Goal: Transaction & Acquisition: Subscribe to service/newsletter

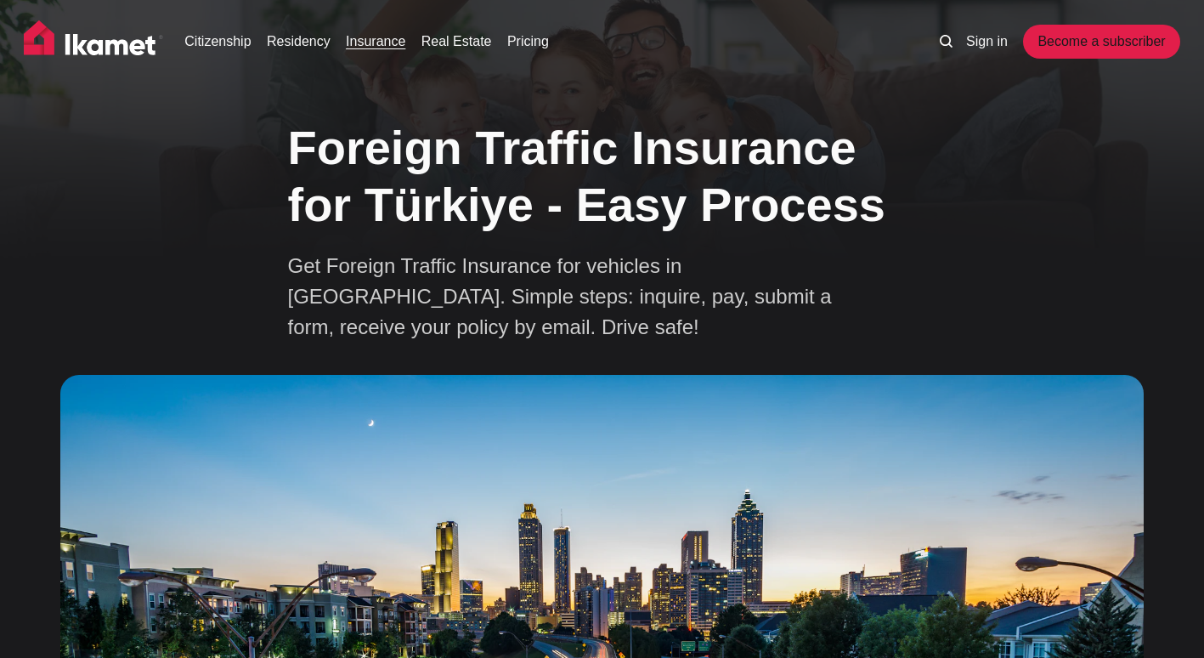
click at [354, 39] on link "Insurance" at bounding box center [375, 41] width 59 height 20
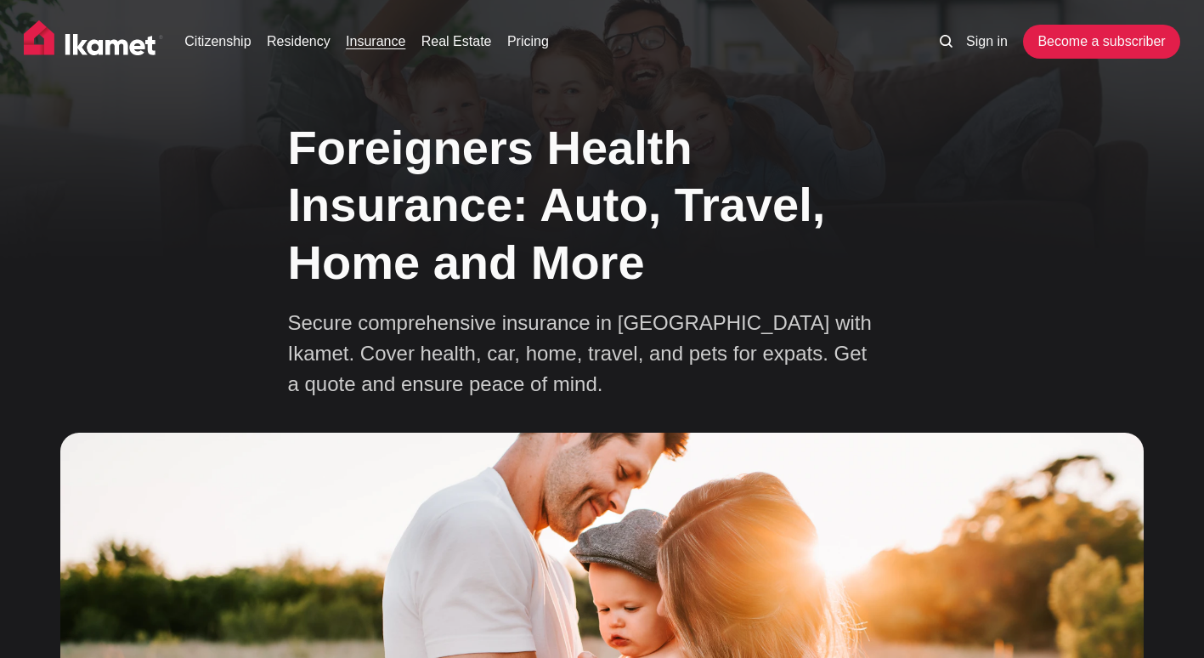
click at [371, 45] on link "Insurance" at bounding box center [375, 41] width 59 height 20
click at [90, 42] on img at bounding box center [93, 41] width 139 height 42
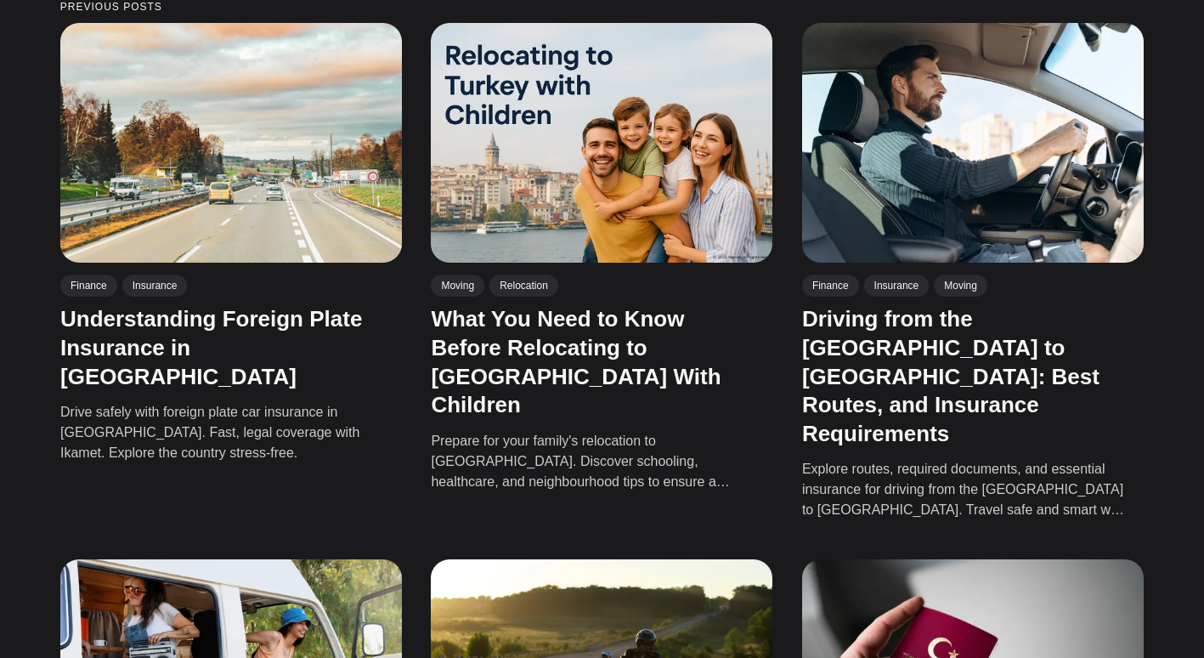
scroll to position [2380, 0]
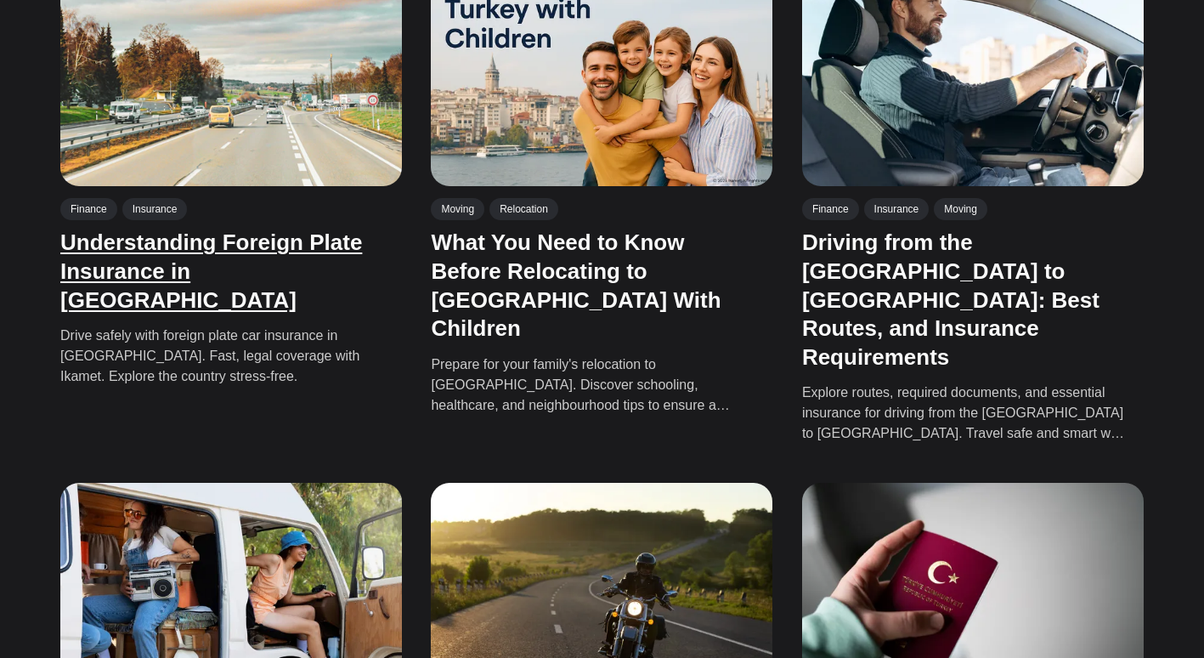
click at [184, 229] on link "Understanding Foreign Plate Insurance in Türkiye" at bounding box center [211, 270] width 302 height 83
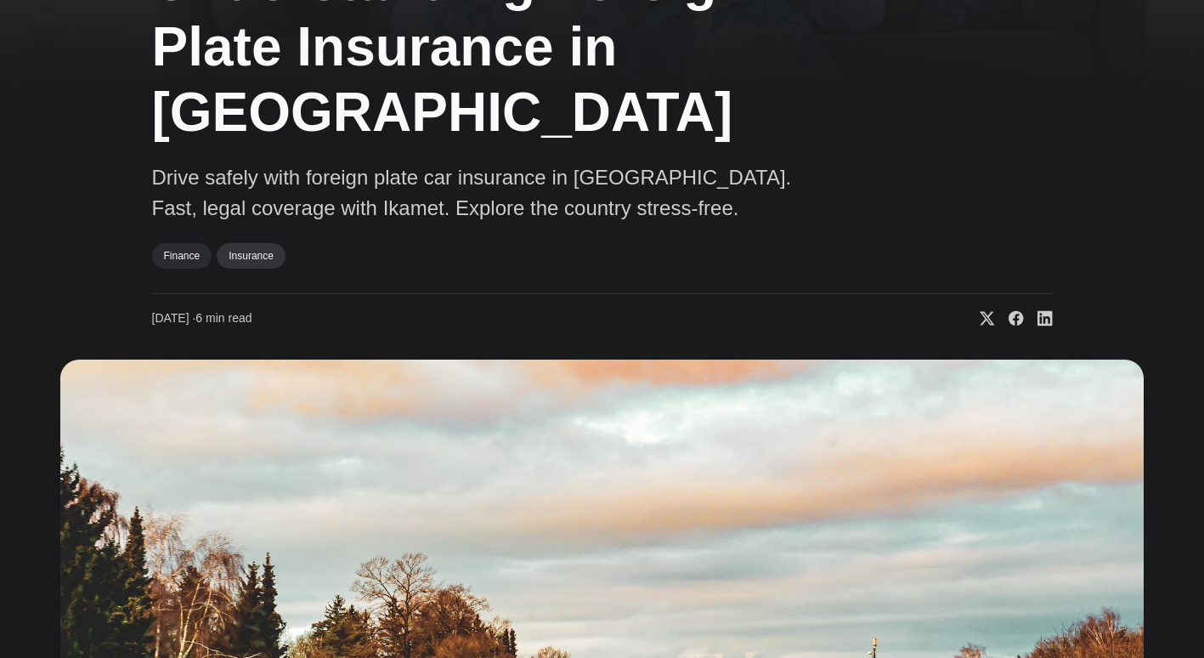
click at [243, 243] on link "Insurance" at bounding box center [251, 255] width 69 height 25
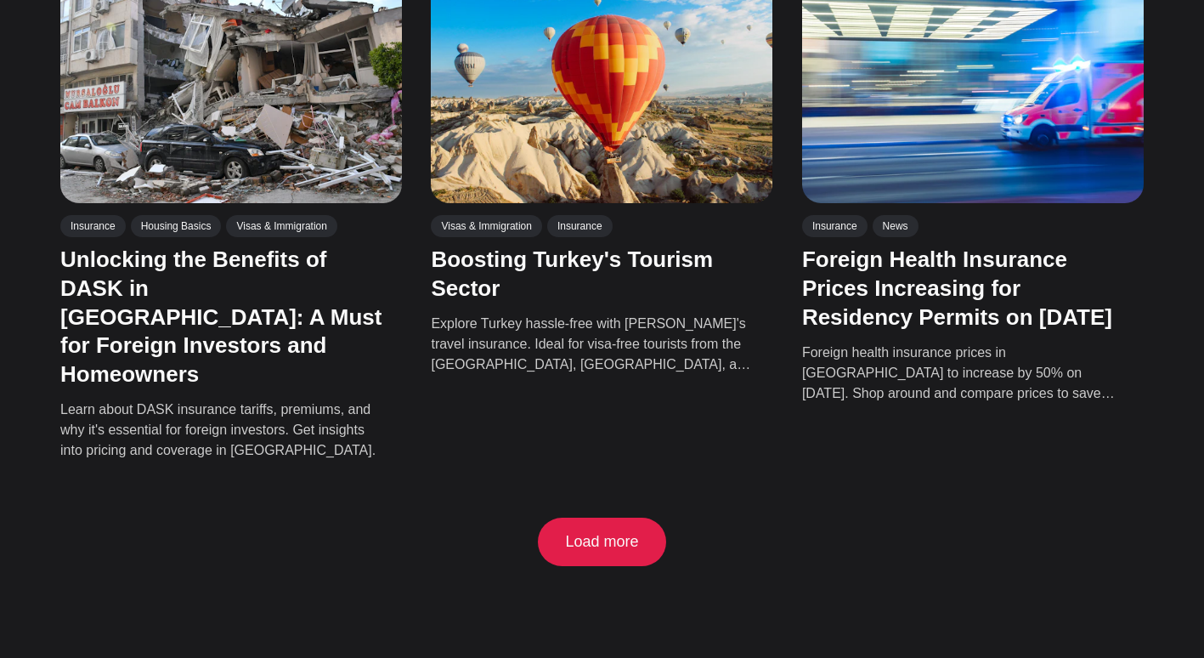
scroll to position [1785, 0]
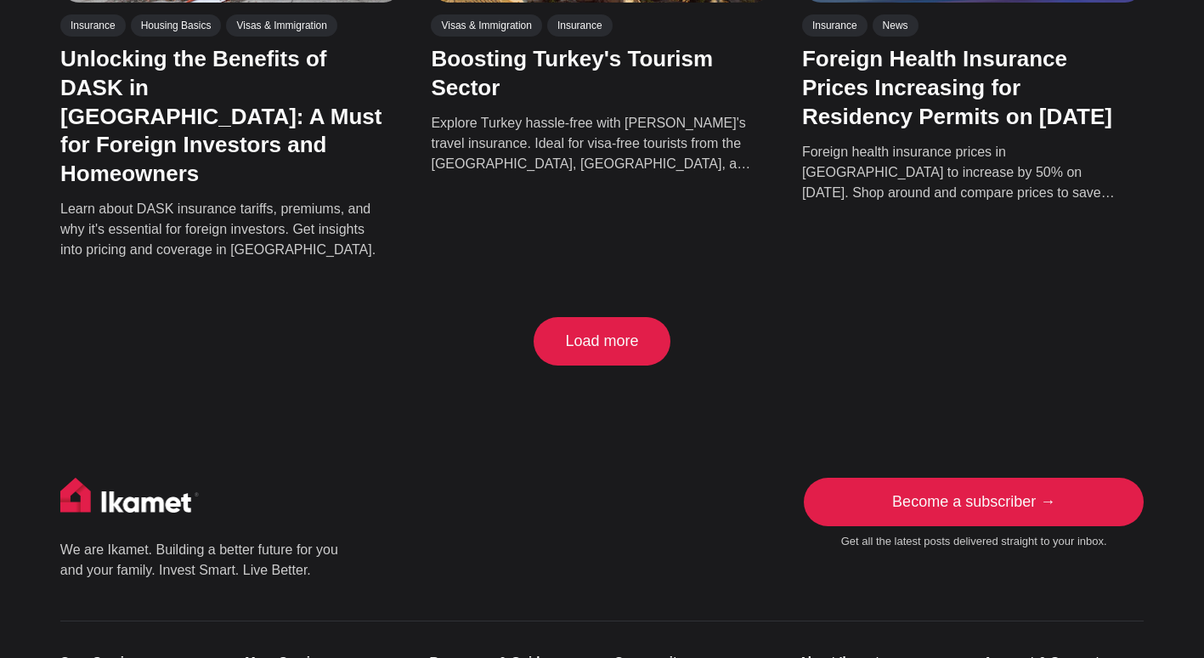
click at [579, 317] on button "Load more" at bounding box center [602, 341] width 128 height 49
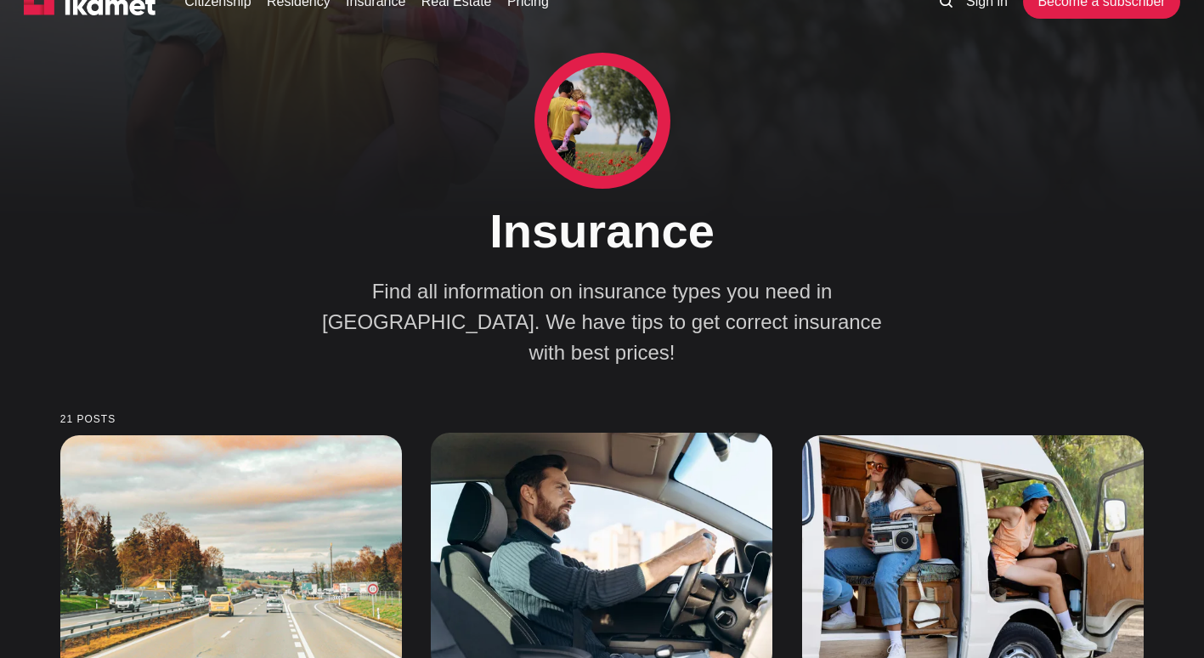
scroll to position [0, 0]
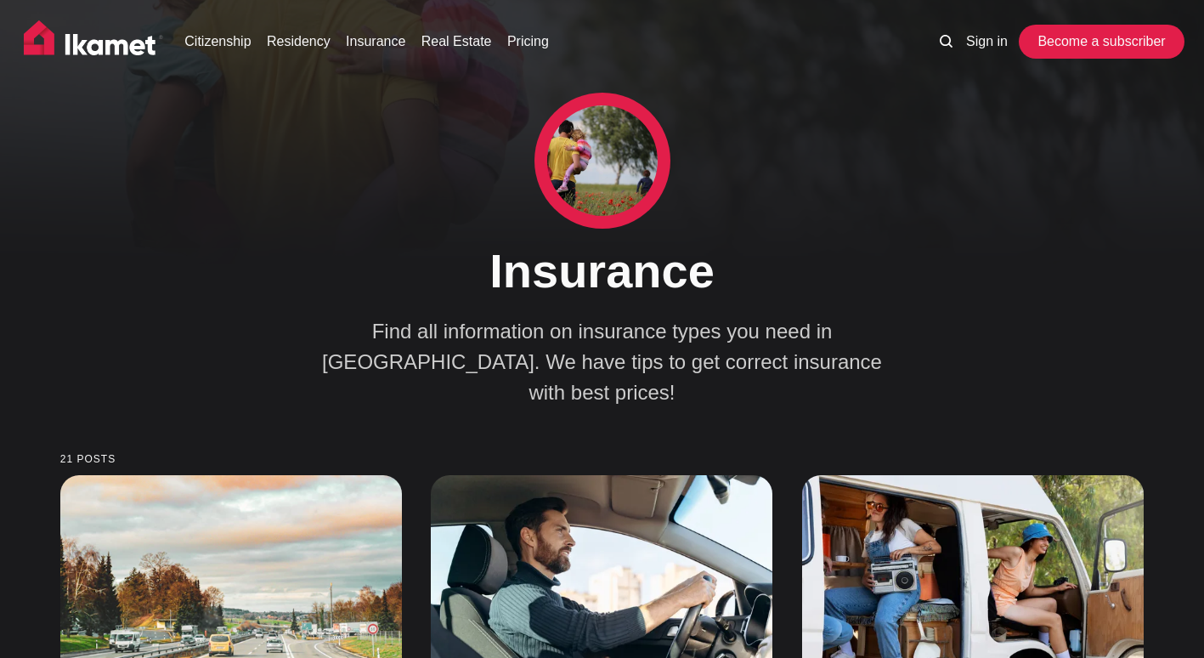
click at [1057, 42] on link "Become a subscriber" at bounding box center [1101, 42] width 156 height 34
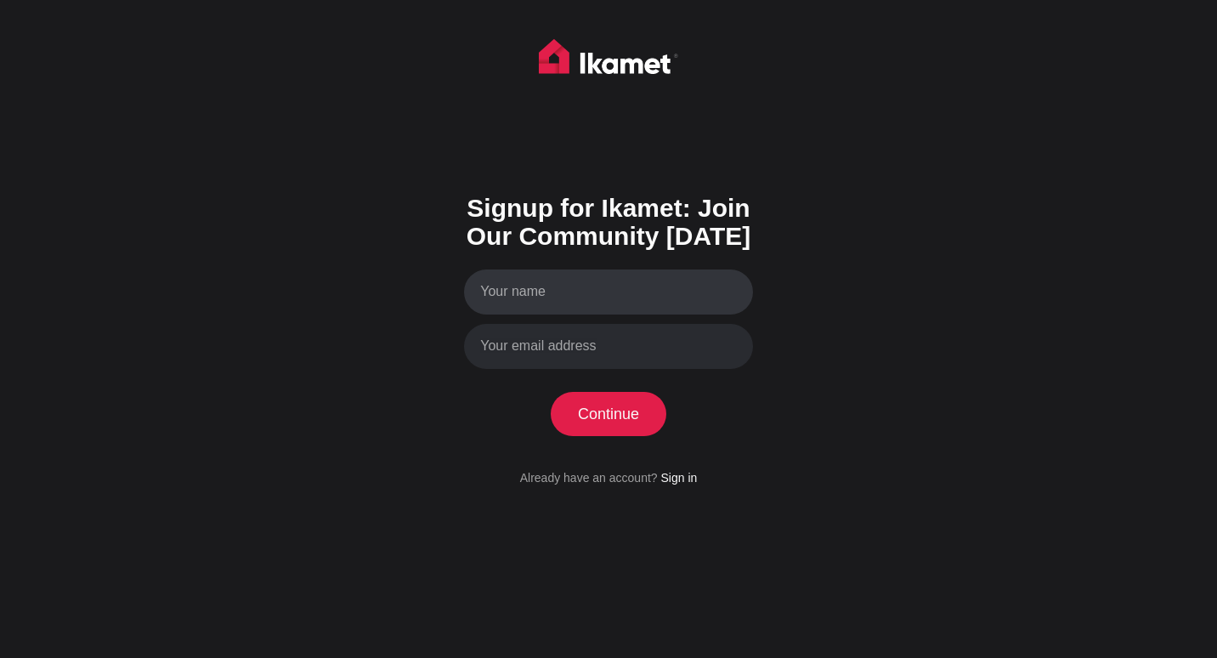
click at [606, 294] on input "Your name" at bounding box center [608, 291] width 289 height 45
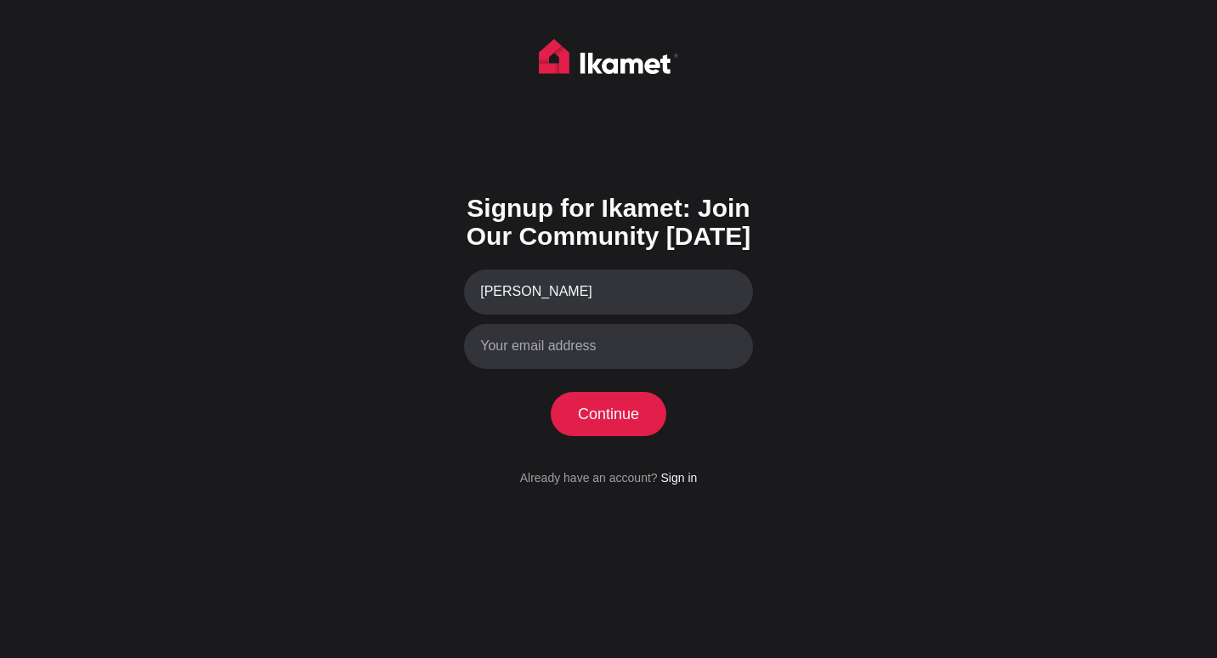
type input "michal"
click at [563, 347] on input "Your email address" at bounding box center [608, 346] width 289 height 45
type input "michalcupa11@gmail.com"
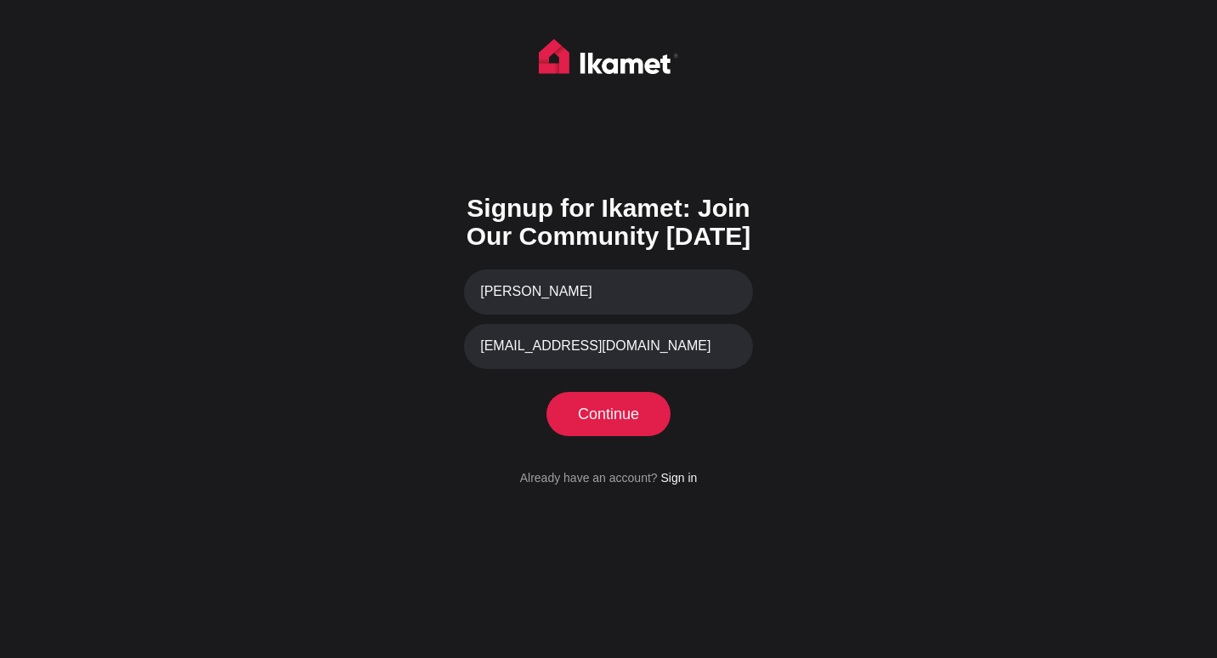
click at [586, 421] on button "Continue" at bounding box center [609, 414] width 116 height 44
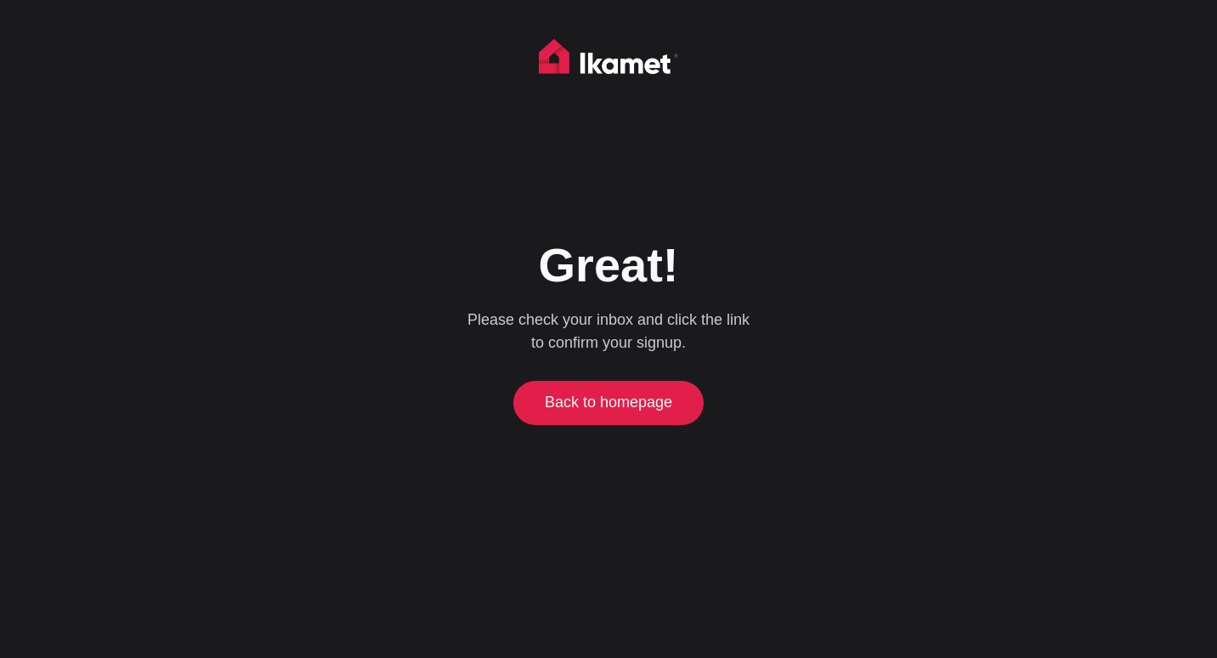
click at [586, 413] on link "Back to homepage" at bounding box center [609, 403] width 183 height 44
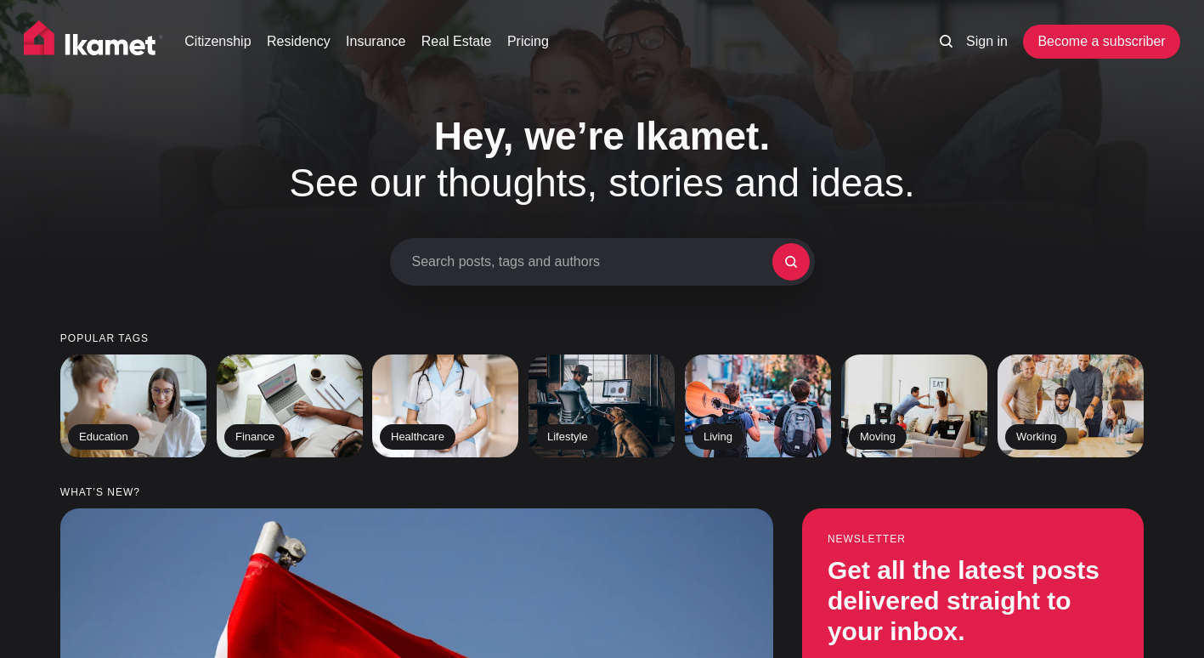
click at [590, 255] on span "Search posts, tags and authors" at bounding box center [592, 261] width 360 height 16
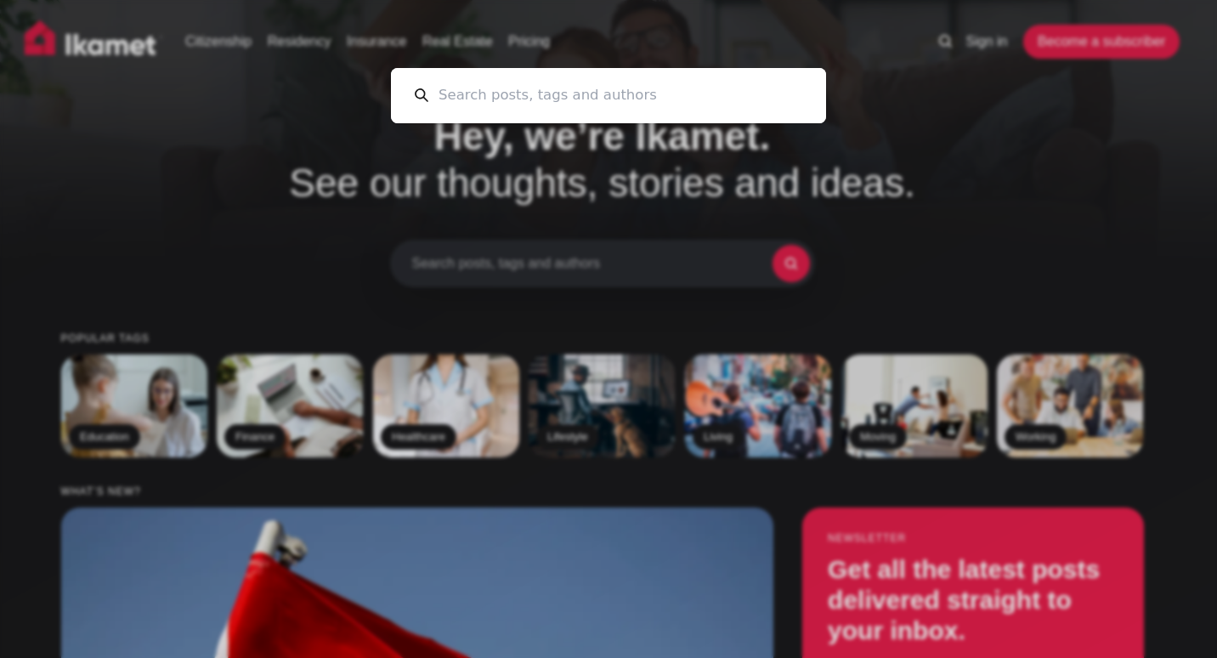
click at [611, 105] on input at bounding box center [615, 95] width 374 height 55
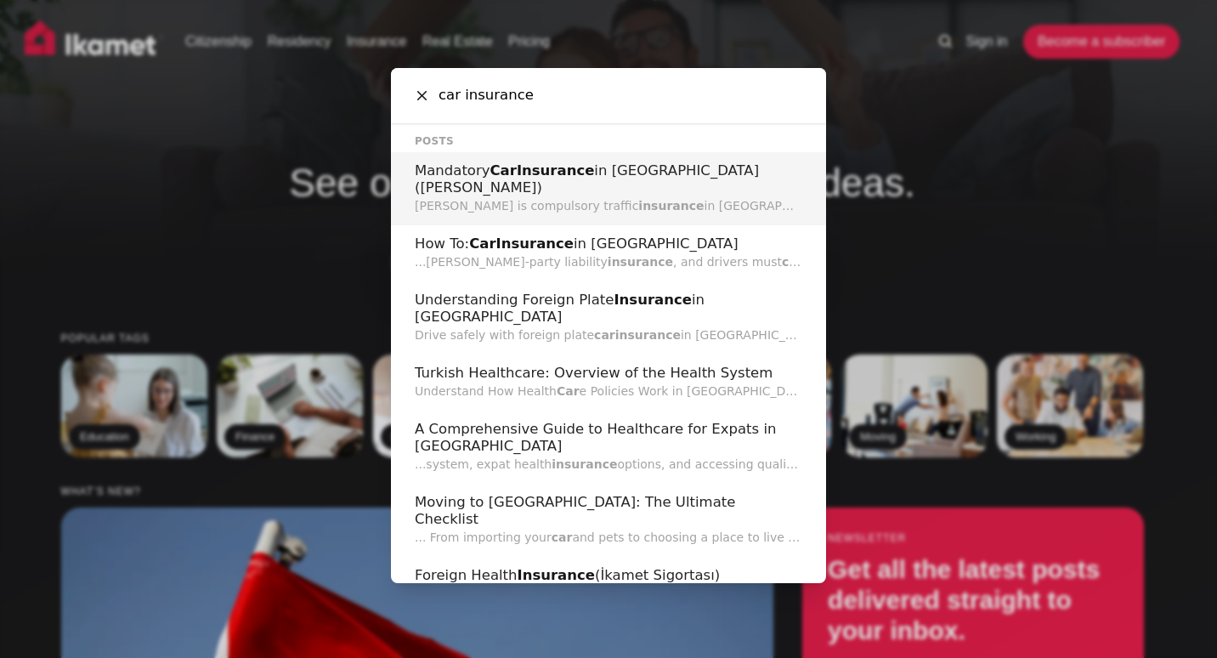
type input "car insurance"
click at [579, 197] on p "Trafik Sigorta is compulsory traffic insurance in Turkey. It covers damage to o…" at bounding box center [609, 206] width 388 height 18
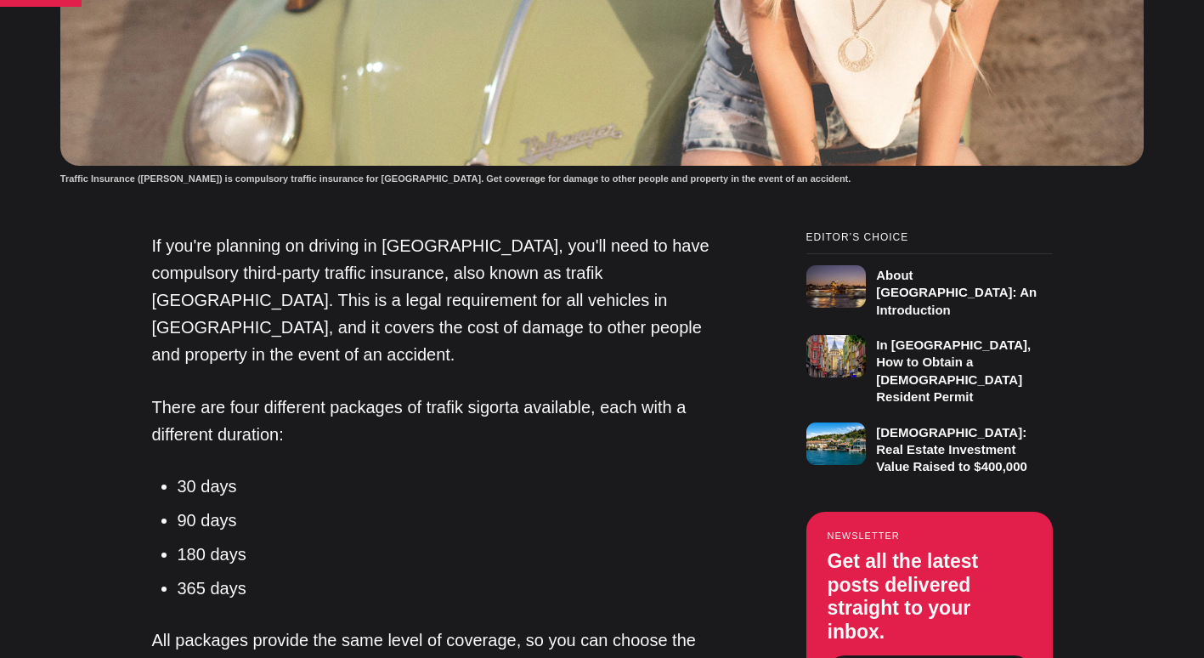
scroll to position [1105, 0]
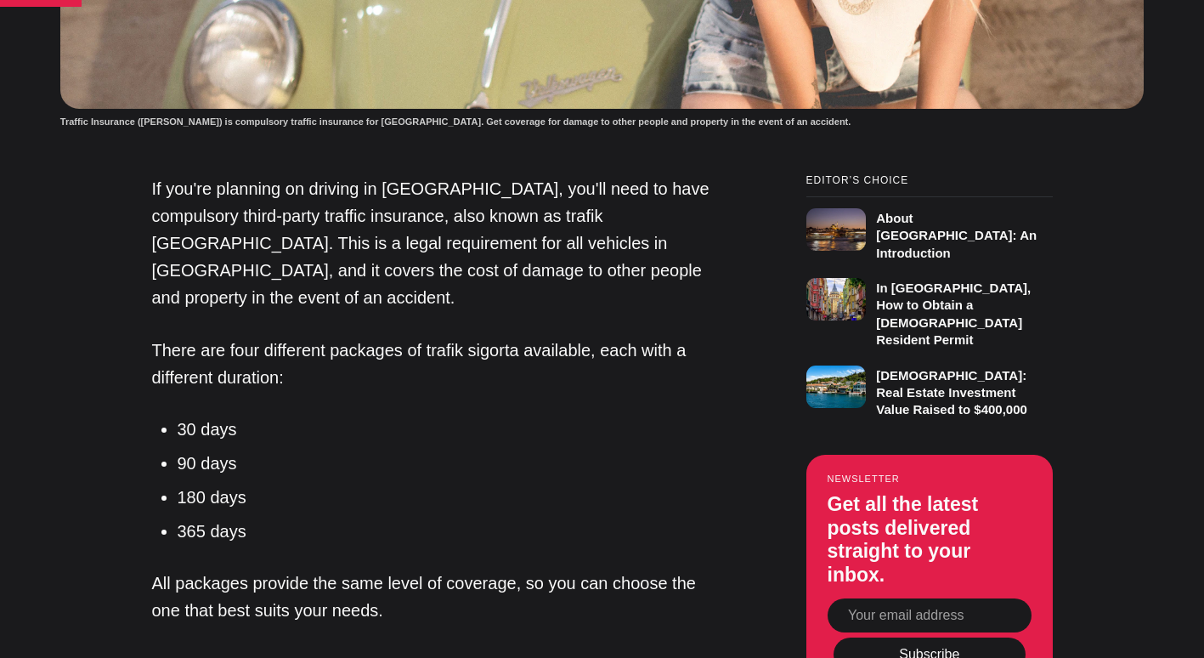
click at [215, 518] on li "365 days" at bounding box center [450, 530] width 544 height 25
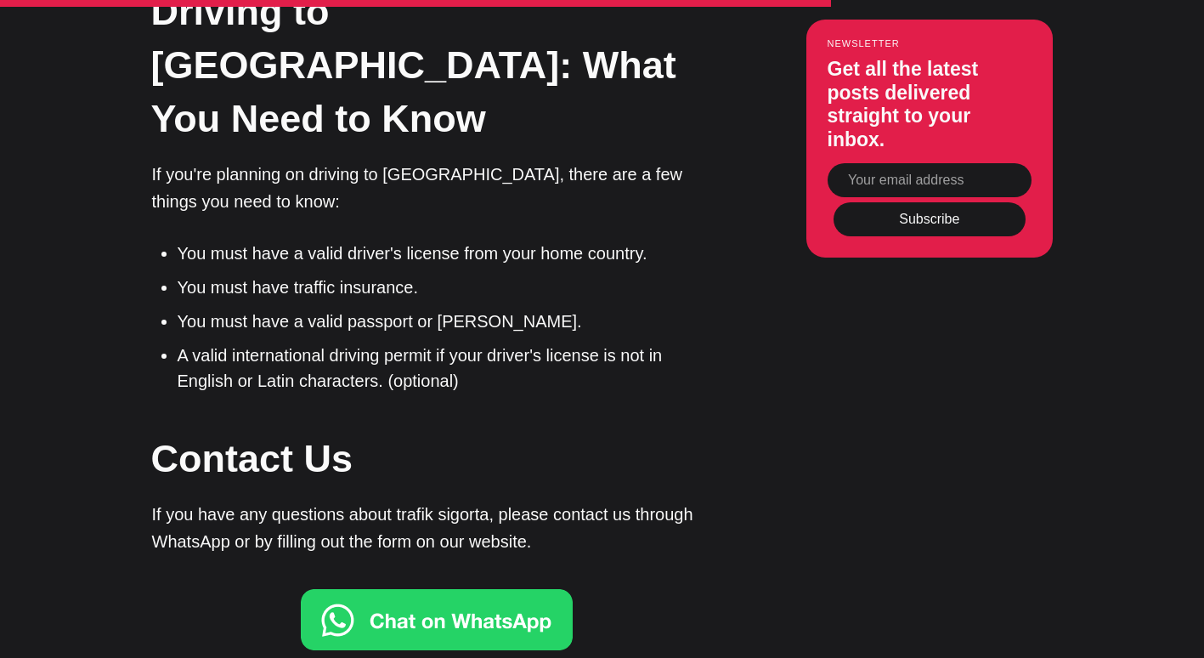
scroll to position [3400, 0]
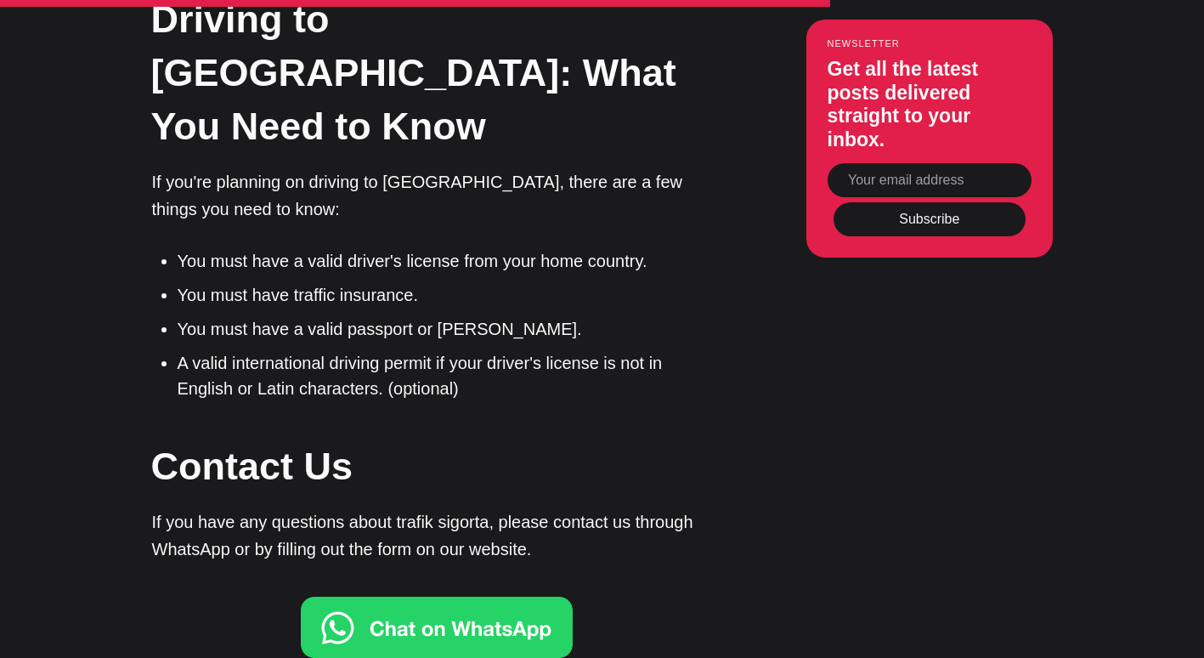
click at [367, 597] on img at bounding box center [437, 627] width 272 height 61
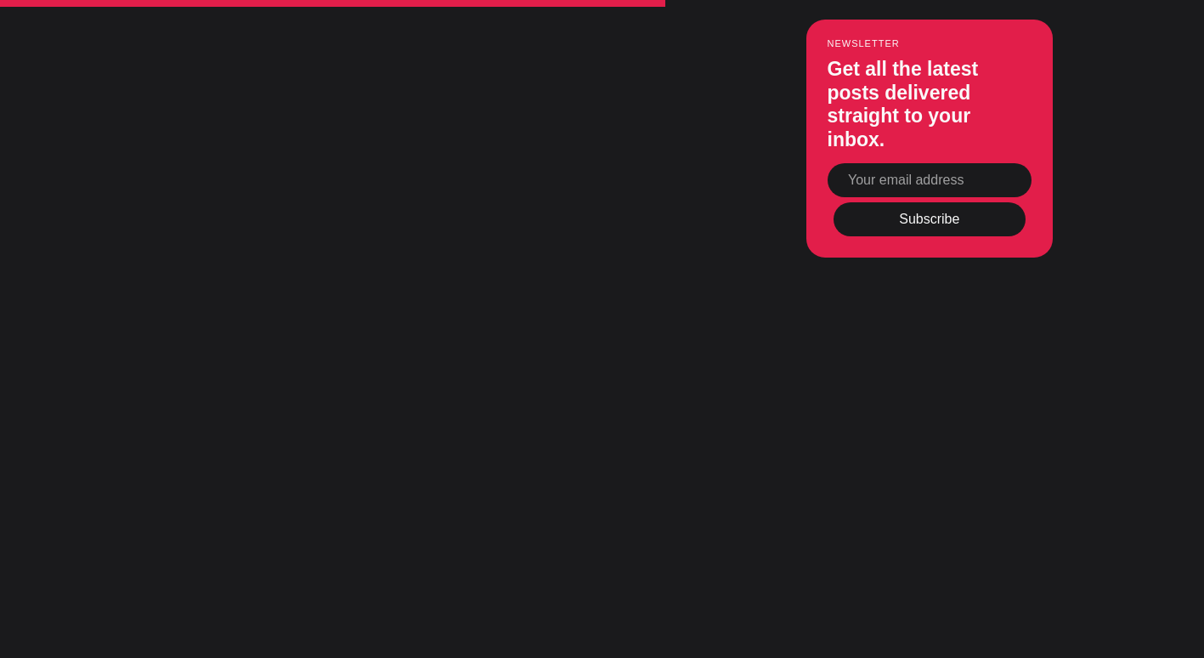
scroll to position [3315, 0]
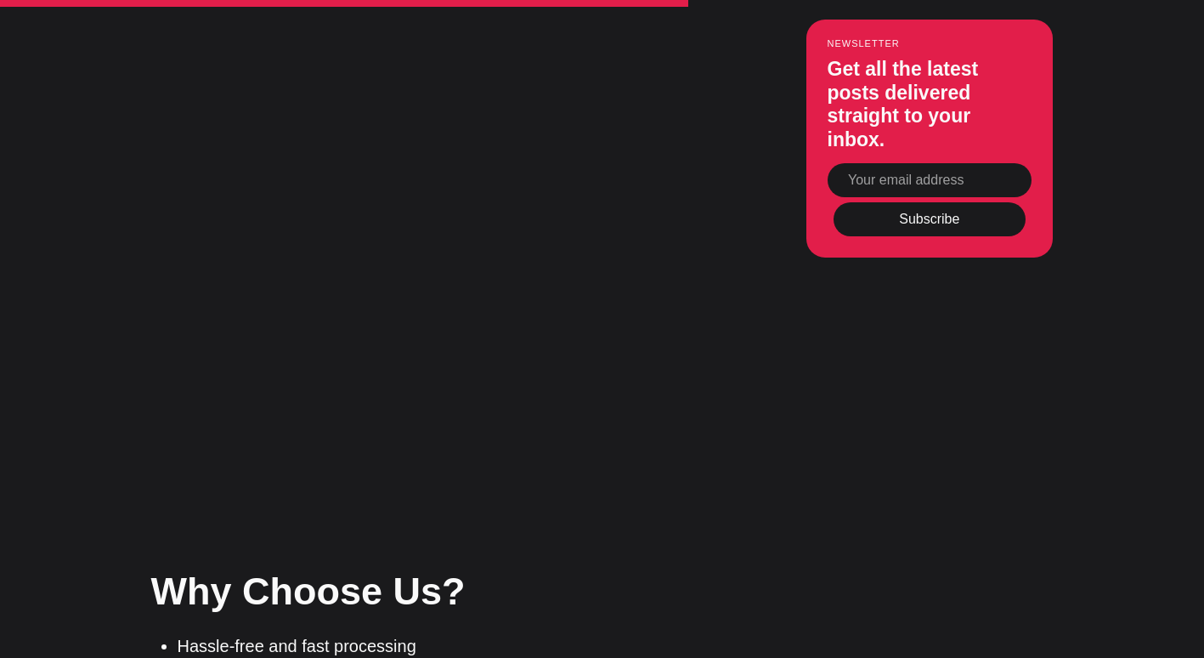
scroll to position [3400, 0]
